Goal: Transaction & Acquisition: Purchase product/service

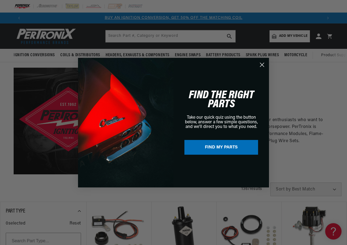
click at [260, 65] on circle "Close dialog" at bounding box center [261, 64] width 9 height 9
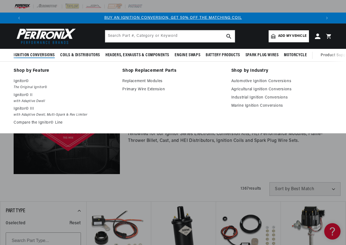
click at [36, 53] on span "Ignition Conversions" at bounding box center [34, 55] width 41 height 6
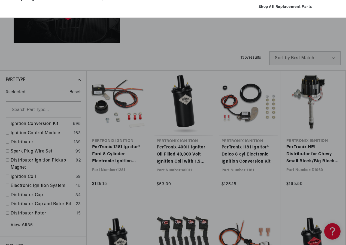
scroll to position [136, 0]
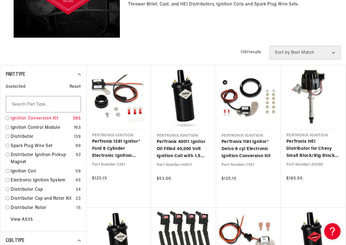
click at [47, 119] on link "Ignition Conversion Kit" at bounding box center [41, 118] width 60 height 7
checkbox input "true"
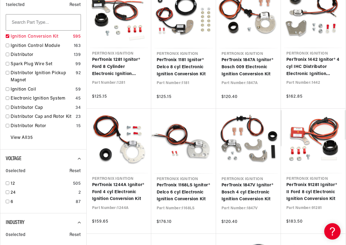
scroll to position [0, 595]
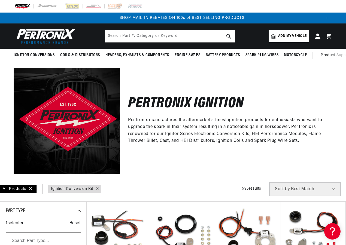
scroll to position [0, 297]
click at [286, 36] on span "Add my vehicle" at bounding box center [292, 36] width 28 height 5
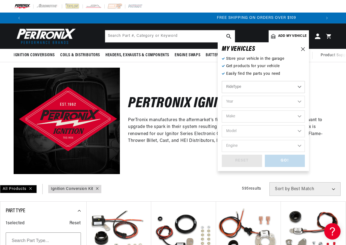
scroll to position [0, 595]
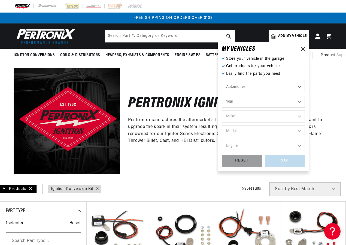
click at [300, 87] on select "Automotive Agricultural Industrial Marine Motorcycle" at bounding box center [263, 87] width 83 height 12
click at [222, 81] on select "Automotive Agricultural Industrial Marine Motorcycle" at bounding box center [263, 87] width 83 height 12
click at [301, 101] on select "Year 2022 2021 2020 2019 2018 2017 2016 2015 2014 2013 2012 2011 2010 2009 2008…" at bounding box center [263, 102] width 83 height 12
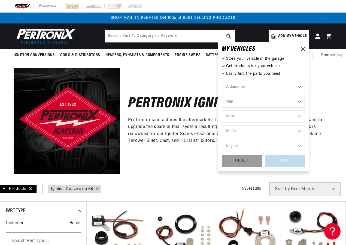
select select "1946"
click at [222, 96] on select "Year 2022 2021 2020 2019 2018 2017 2016 2015 2014 2013 2012 2011 2010 2009 2008…" at bounding box center [263, 102] width 83 height 12
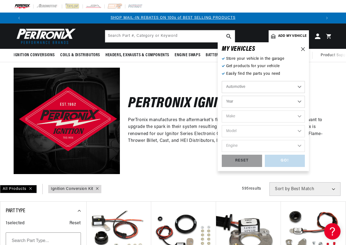
select select "1946"
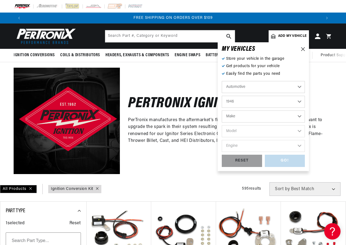
click at [300, 116] on select "Make Chevrolet Chrysler Citroen Crosley Ford Healey Hillman HRG Hudson Jeep MG …" at bounding box center [263, 116] width 83 height 12
select select "Ford"
click at [222, 110] on select "Make Chevrolet Chrysler Citroen Crosley Ford Healey Hillman HRG Hudson Jeep MG …" at bounding box center [263, 116] width 83 height 12
select select "Ford"
click at [301, 132] on select "Model 1/2 Ton Pickup 3/4 Ton Pickup Deluxe Sedan Delivery Super Deluxe" at bounding box center [263, 131] width 83 height 12
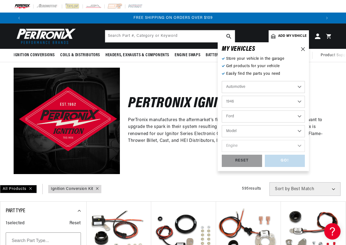
select select "Deluxe"
click at [222, 125] on select "Model 1/2 Ton Pickup 3/4 Ton Pickup Deluxe Sedan Delivery Super Deluxe" at bounding box center [263, 131] width 83 height 12
select select "Deluxe"
click at [299, 146] on select "Engine 3.7L 3.9L" at bounding box center [263, 146] width 83 height 12
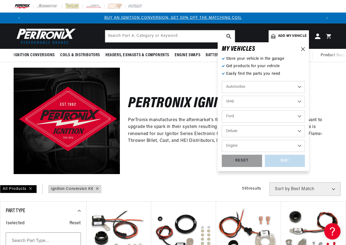
select select "3.9L"
click at [222, 140] on select "Engine 3.7L 3.9L" at bounding box center [263, 146] width 83 height 12
select select "3.9L"
click at [284, 159] on div "GO!" at bounding box center [285, 161] width 40 height 12
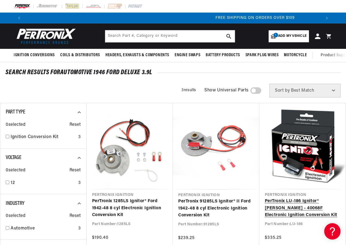
scroll to position [0, 595]
